Goal: Information Seeking & Learning: Learn about a topic

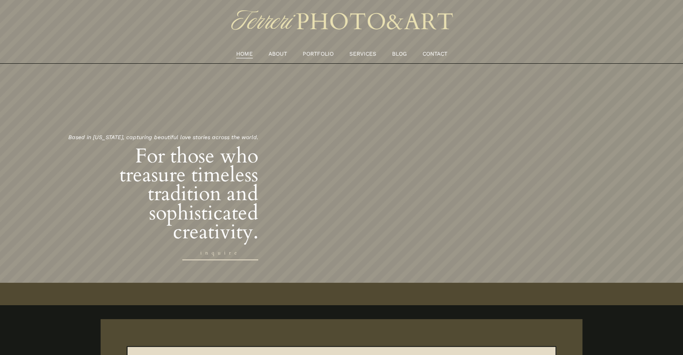
click at [272, 56] on link "ABOUT" at bounding box center [278, 53] width 18 height 9
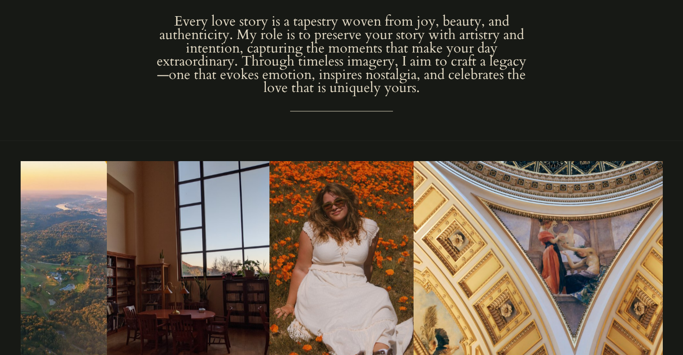
scroll to position [1033, 0]
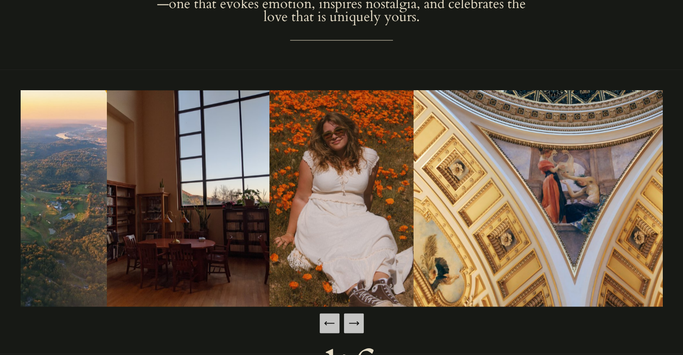
click at [350, 324] on icon "Next Slide" at bounding box center [353, 324] width 9 height 0
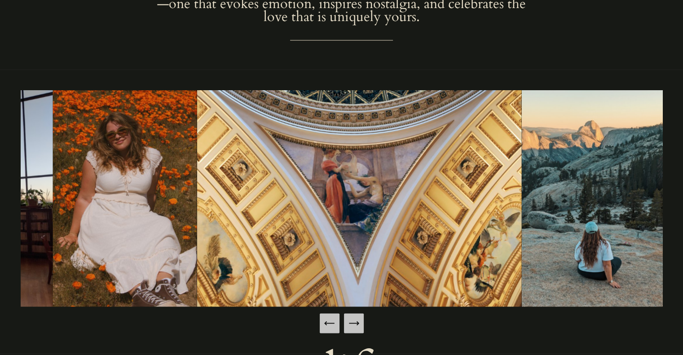
click at [350, 324] on icon "Next Slide" at bounding box center [353, 324] width 9 height 0
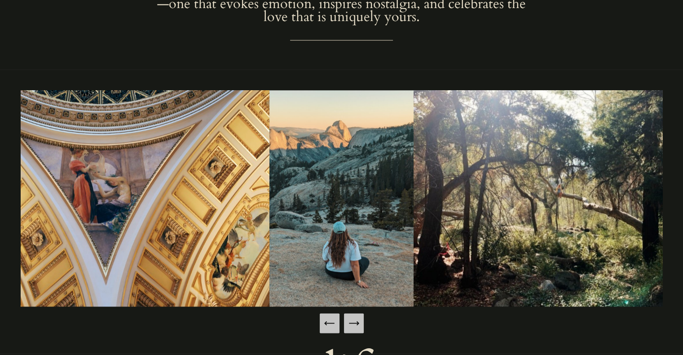
click at [350, 324] on icon "Next Slide" at bounding box center [353, 324] width 9 height 0
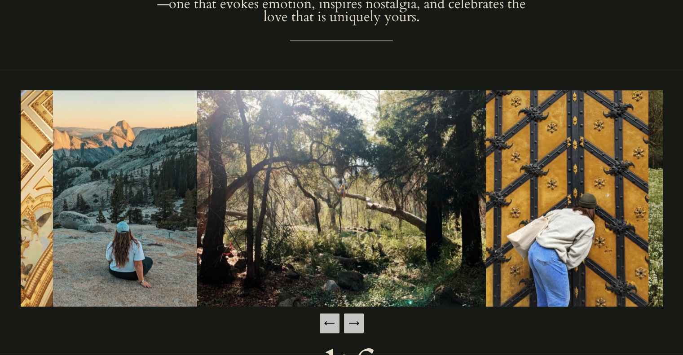
click at [350, 324] on icon "Next Slide" at bounding box center [353, 324] width 9 height 0
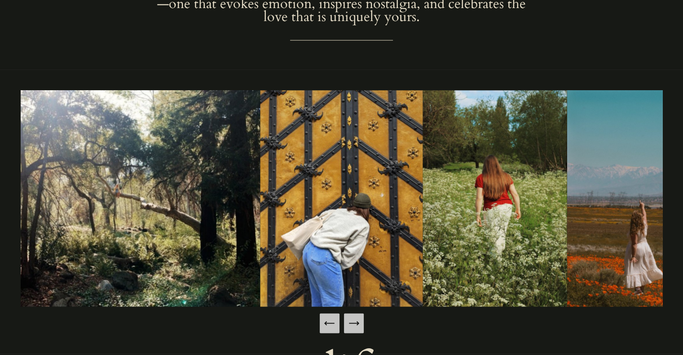
click at [350, 324] on icon "Next Slide" at bounding box center [353, 324] width 9 height 0
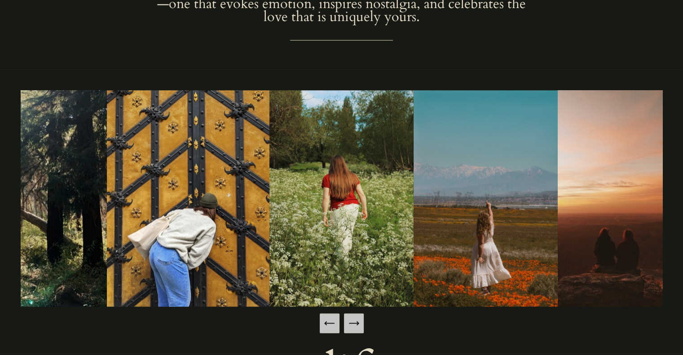
click at [350, 324] on icon "Next Slide" at bounding box center [353, 324] width 9 height 0
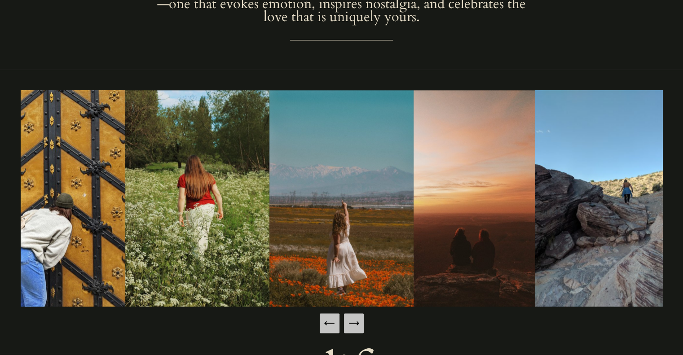
click at [350, 324] on icon "Next Slide" at bounding box center [353, 324] width 9 height 0
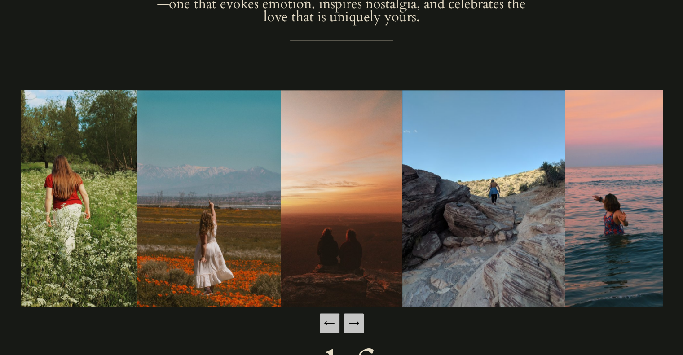
click at [354, 322] on icon "Next Slide" at bounding box center [354, 323] width 13 height 13
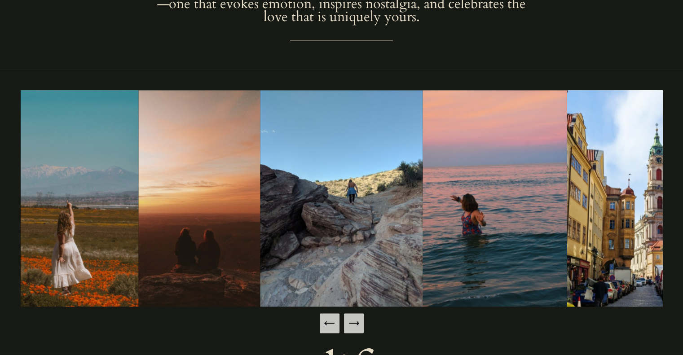
click at [354, 322] on icon "Next Slide" at bounding box center [354, 323] width 13 height 13
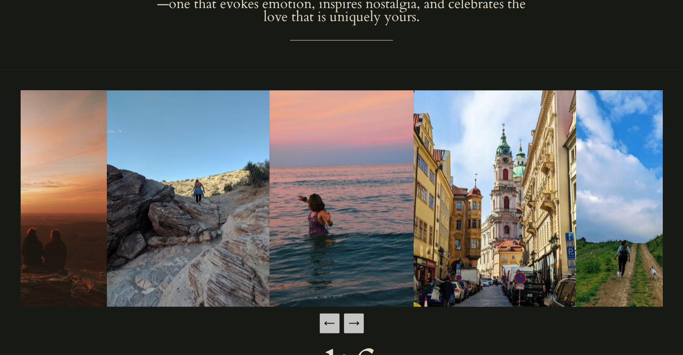
click at [354, 322] on icon "Next Slide" at bounding box center [354, 323] width 13 height 13
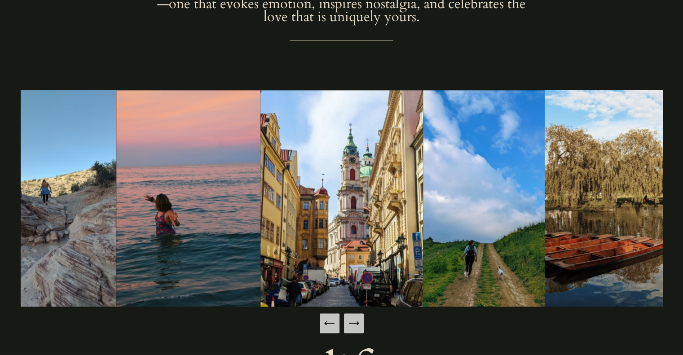
click at [354, 322] on icon "Next Slide" at bounding box center [354, 323] width 13 height 13
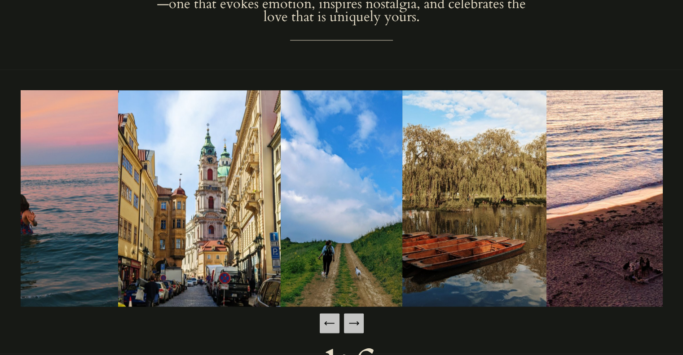
click at [354, 322] on icon "Next Slide" at bounding box center [354, 323] width 13 height 13
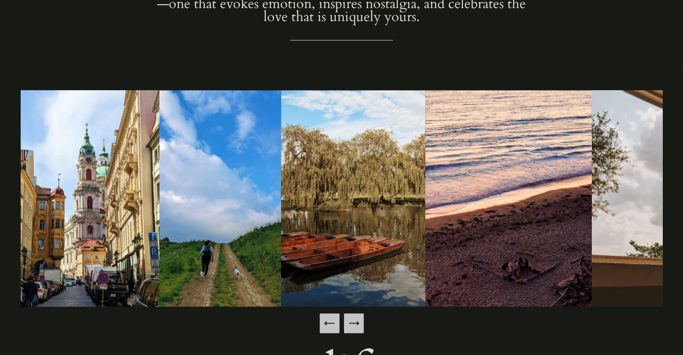
click at [354, 322] on icon "Next Slide" at bounding box center [354, 323] width 13 height 13
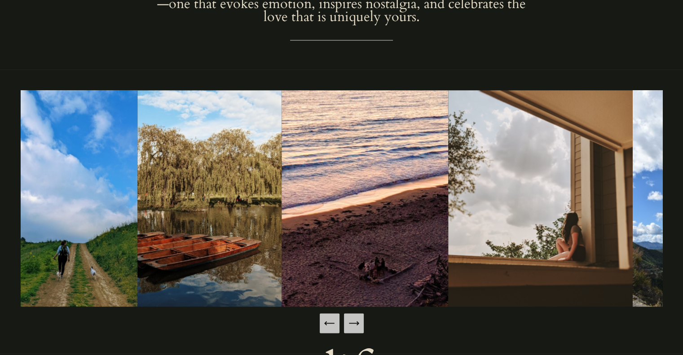
click at [354, 322] on icon "Next Slide" at bounding box center [354, 323] width 13 height 13
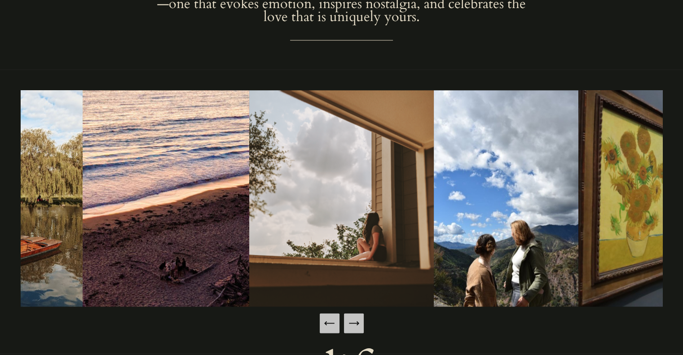
click at [354, 322] on icon "Next Slide" at bounding box center [354, 323] width 13 height 13
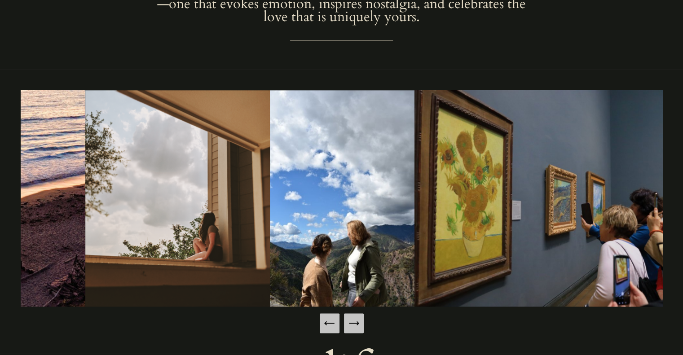
click at [354, 322] on icon "Next Slide" at bounding box center [354, 323] width 13 height 13
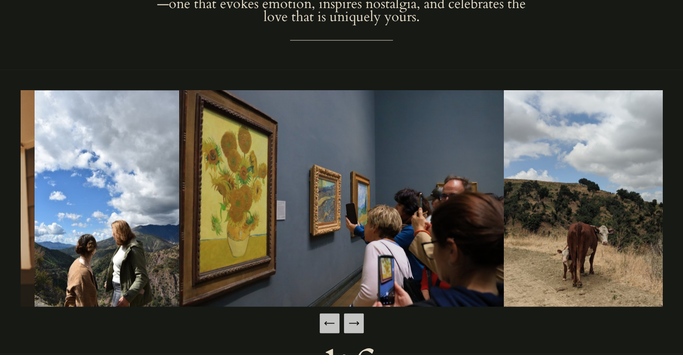
click at [354, 322] on icon "Next Slide" at bounding box center [354, 323] width 13 height 13
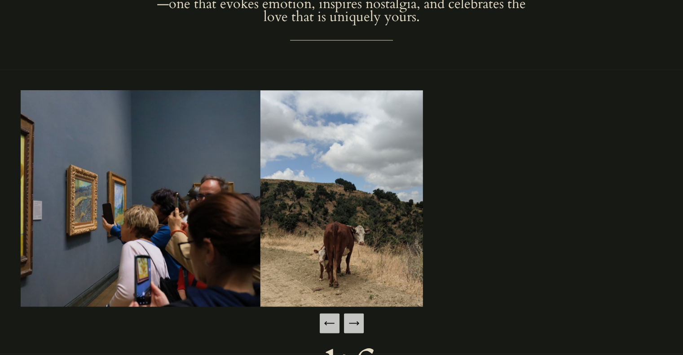
click at [354, 322] on icon "Next Slide" at bounding box center [354, 323] width 13 height 13
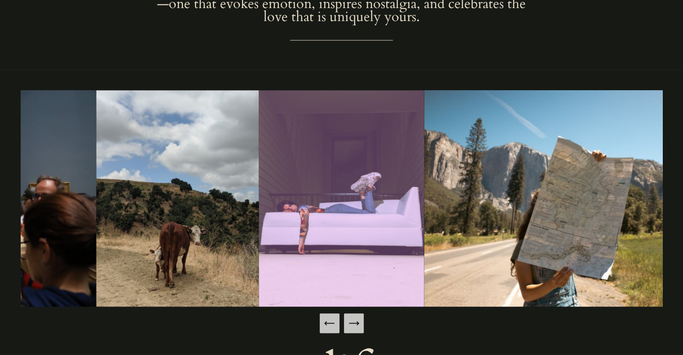
click at [354, 322] on icon "Next Slide" at bounding box center [354, 323] width 13 height 13
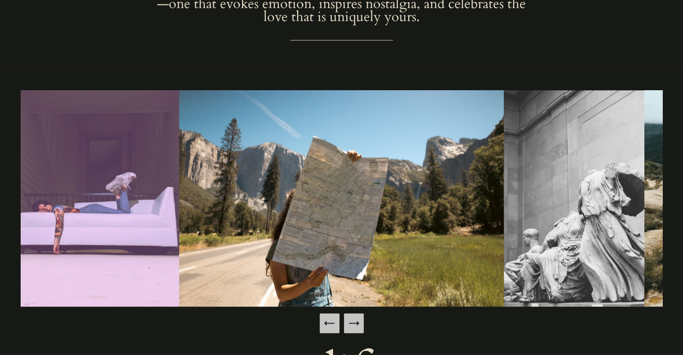
click at [354, 322] on icon "Next Slide" at bounding box center [354, 323] width 13 height 13
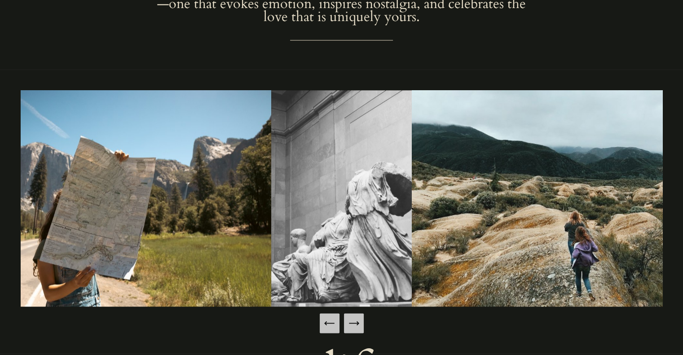
click at [354, 322] on icon "Next Slide" at bounding box center [354, 323] width 13 height 13
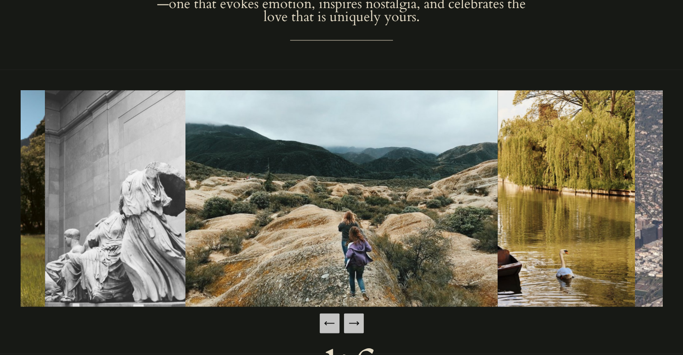
click at [354, 322] on icon "Next Slide" at bounding box center [354, 323] width 13 height 13
